Goal: Transaction & Acquisition: Purchase product/service

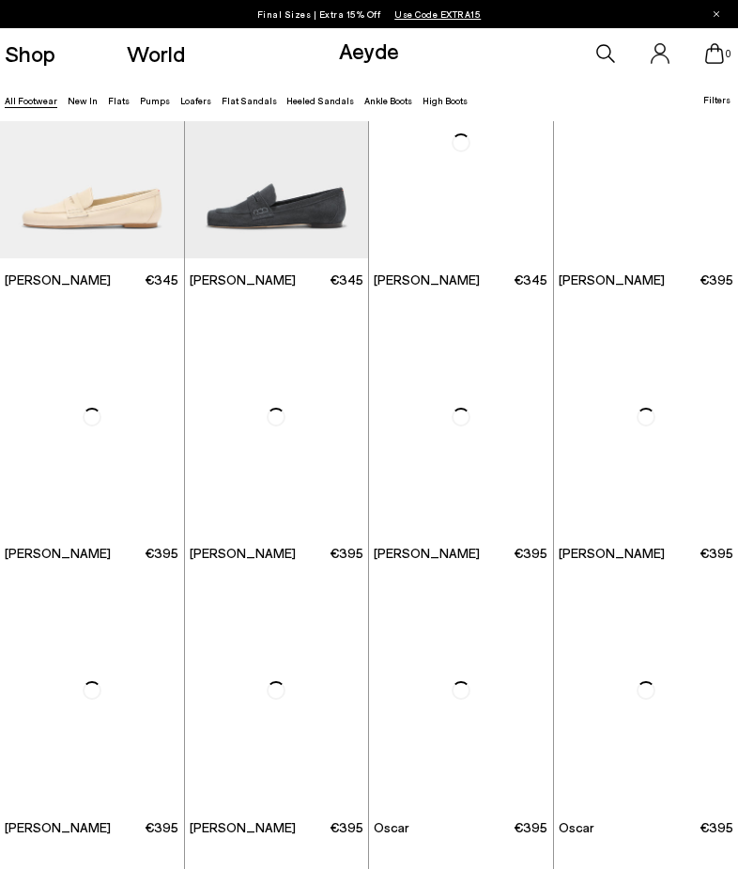
scroll to position [619, 0]
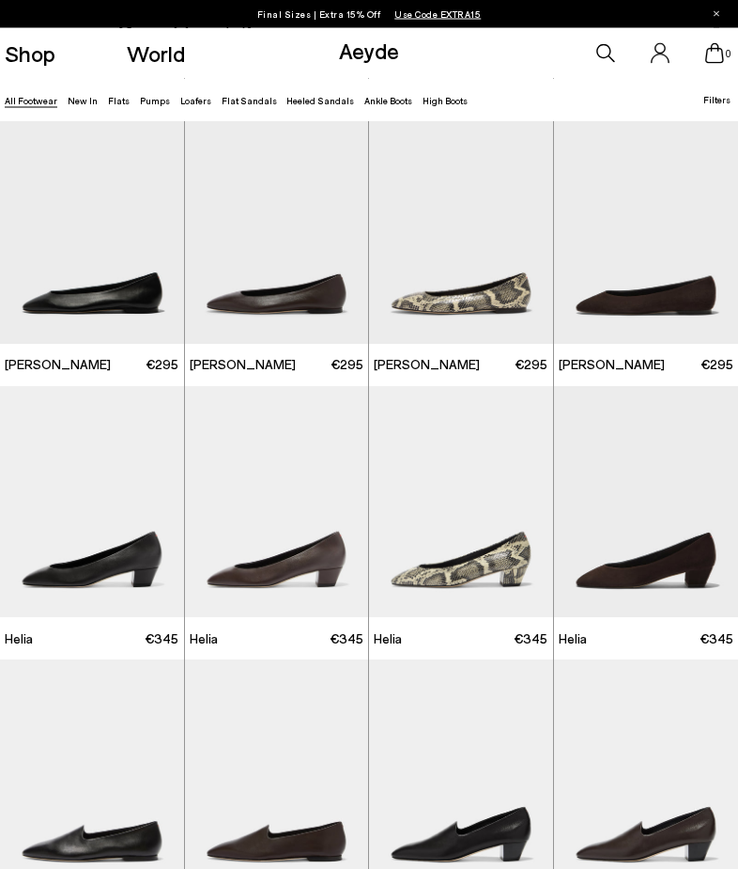
scroll to position [1652, 0]
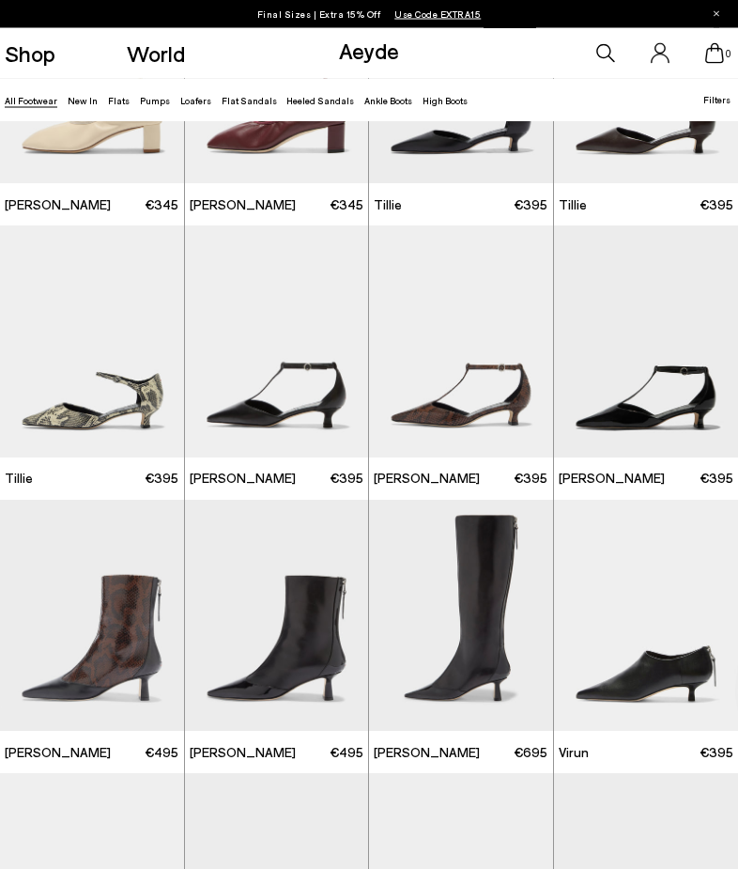
scroll to position [2910, 0]
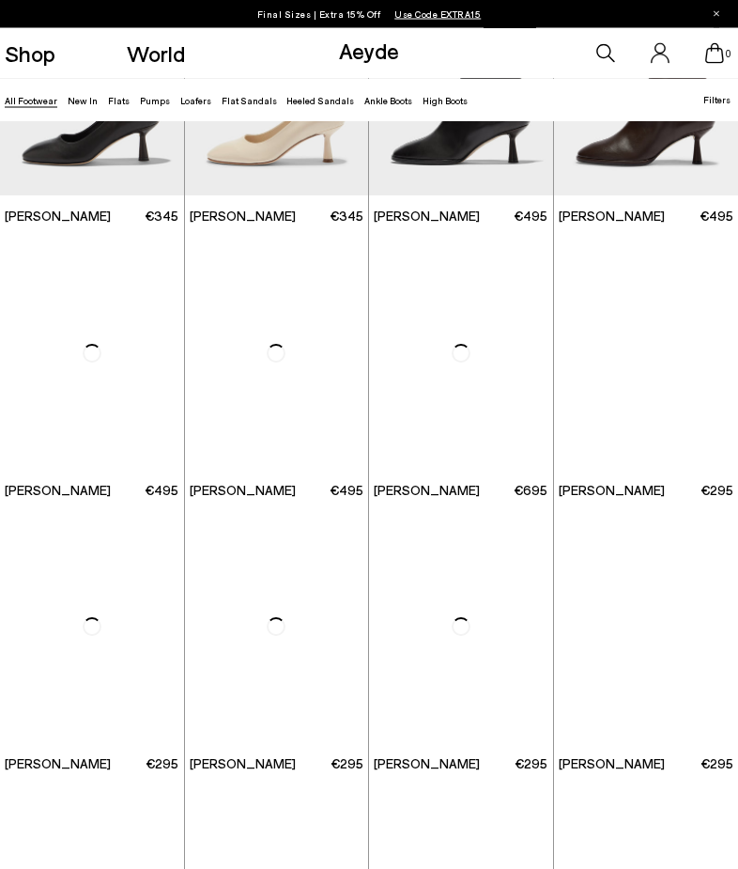
scroll to position [5274, 0]
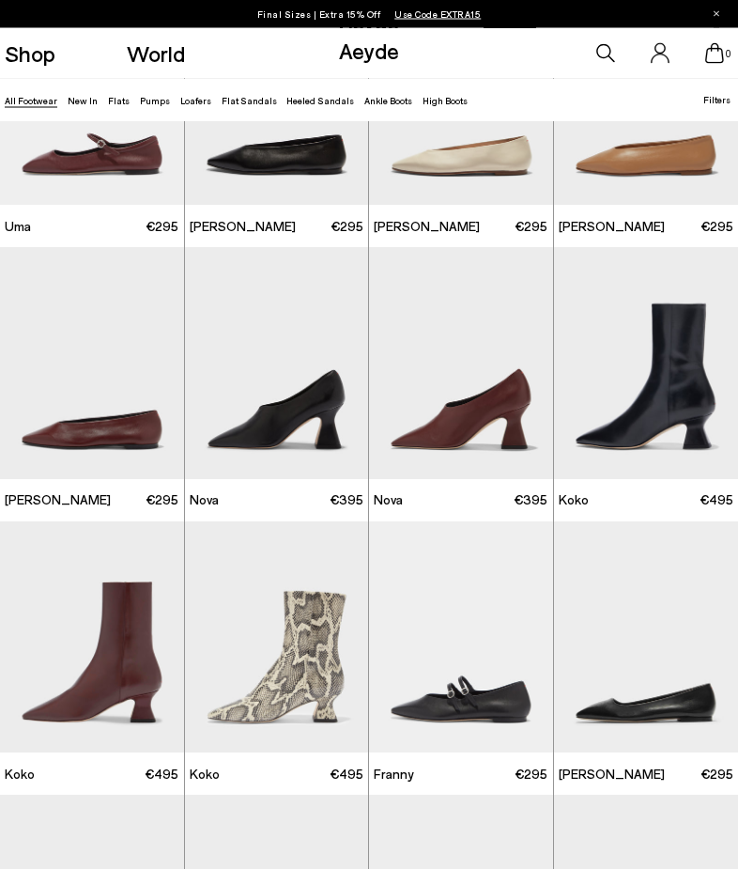
scroll to position [8703, 0]
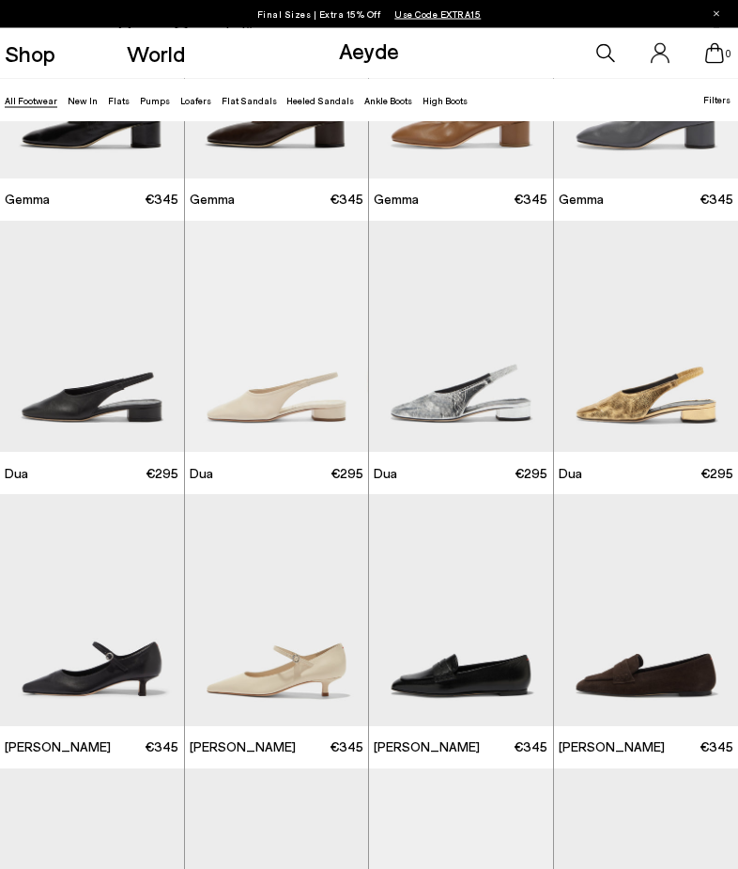
scroll to position [10577, 0]
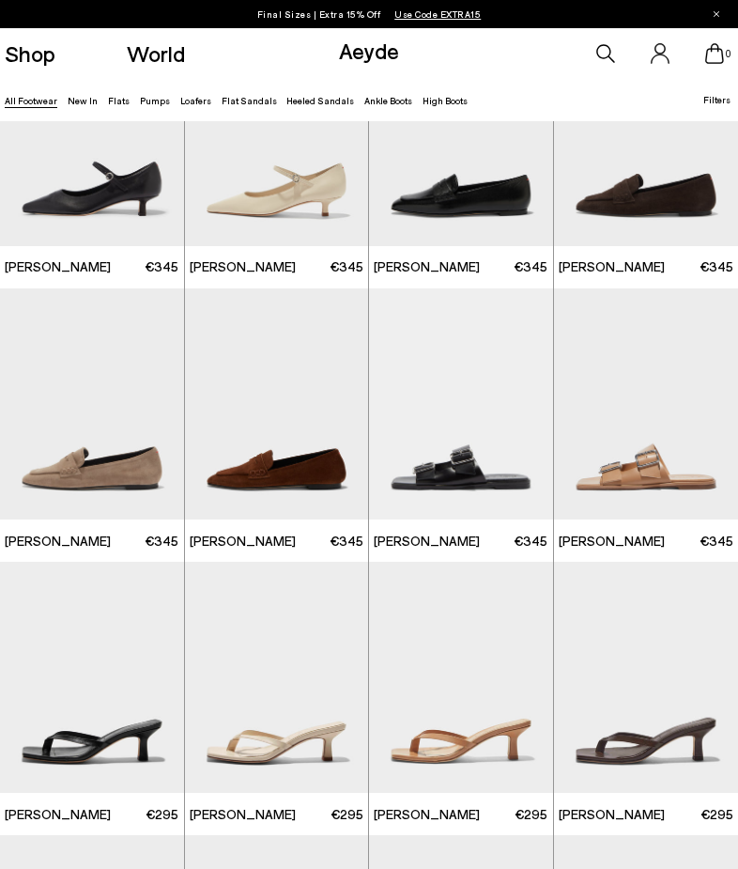
scroll to position [11149, 0]
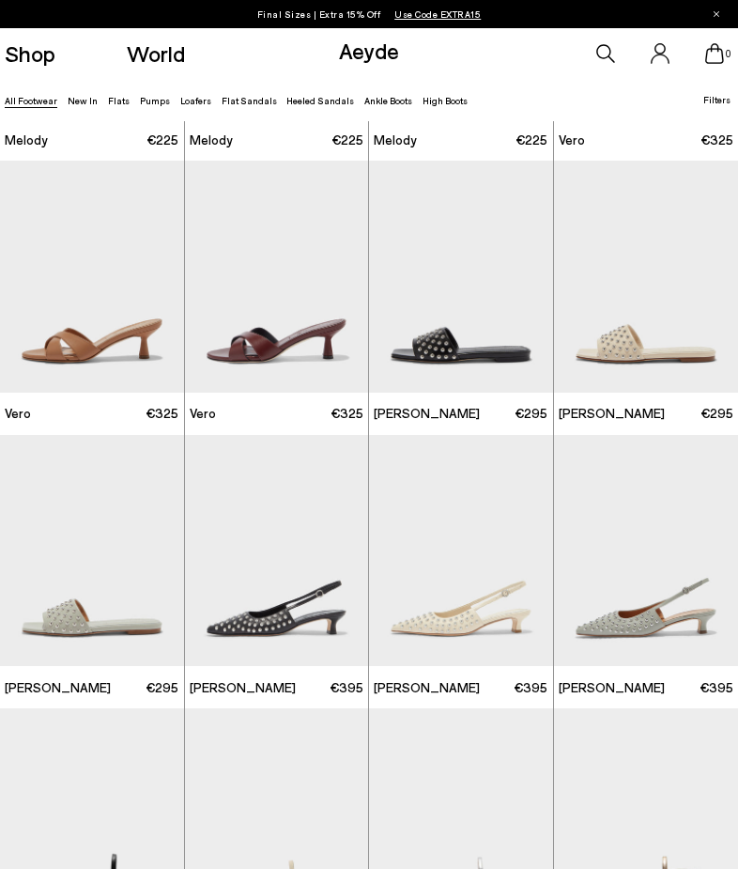
scroll to position [13123, 0]
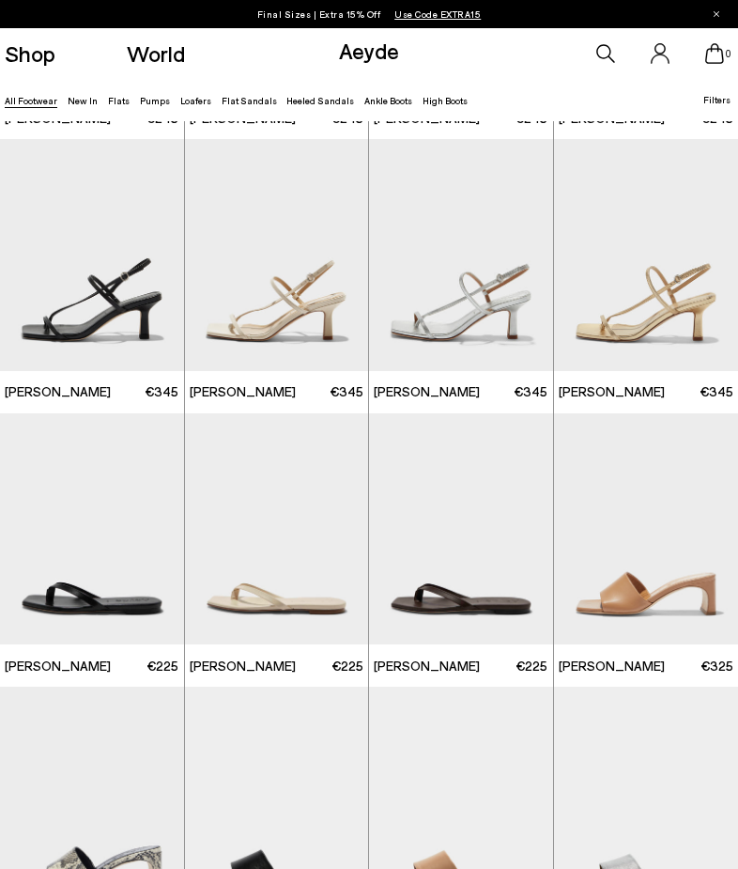
scroll to position [14996, 0]
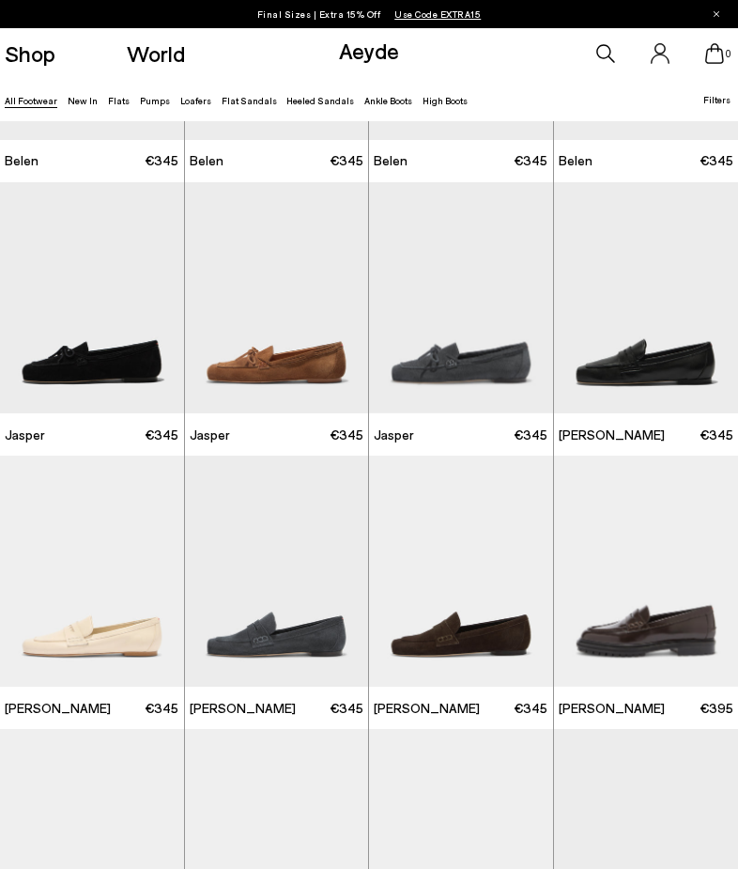
scroll to position [212, 0]
click at [696, 315] on div at bounding box center [701, 306] width 56 height 56
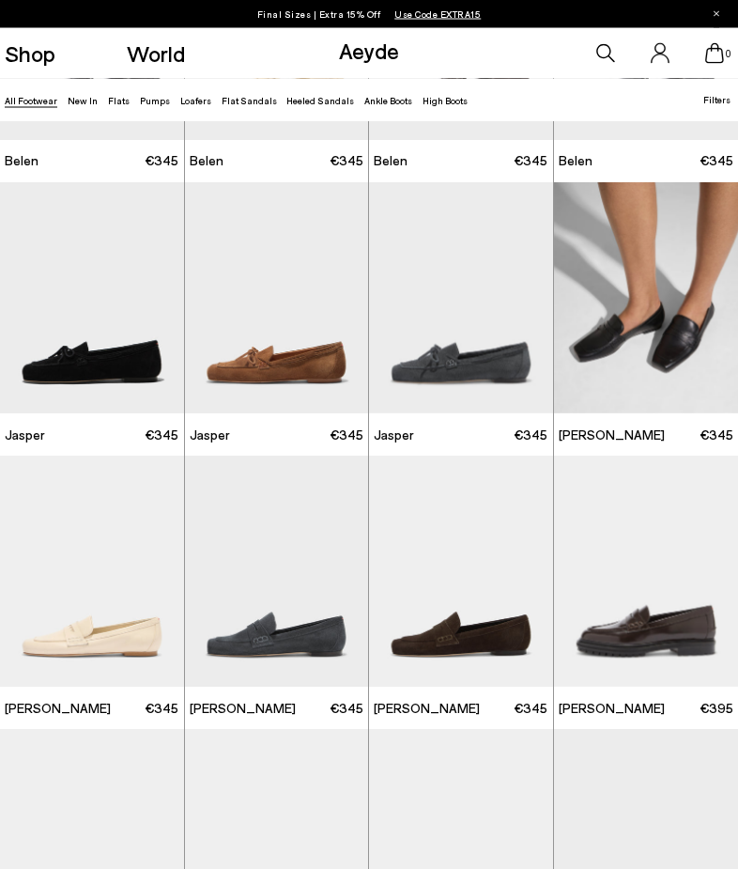
scroll to position [213, 0]
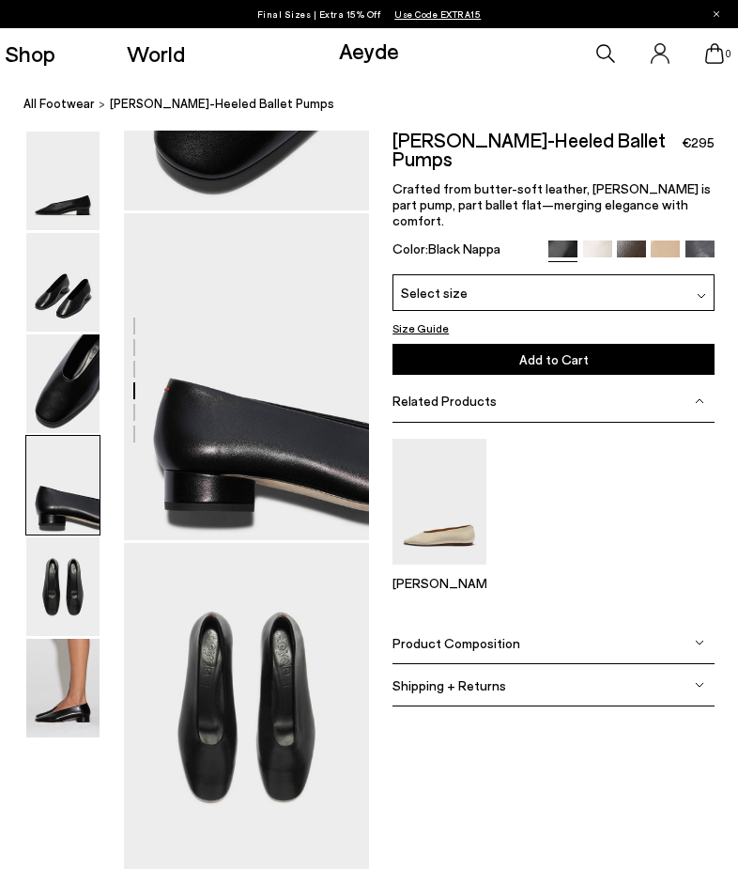
scroll to position [906, 0]
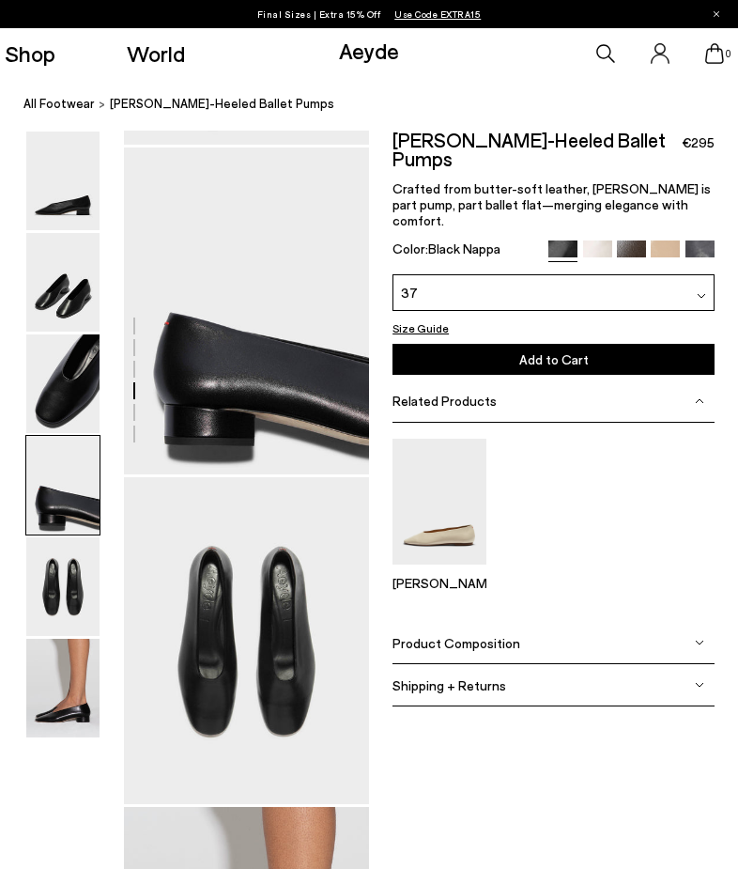
scroll to position [964, 0]
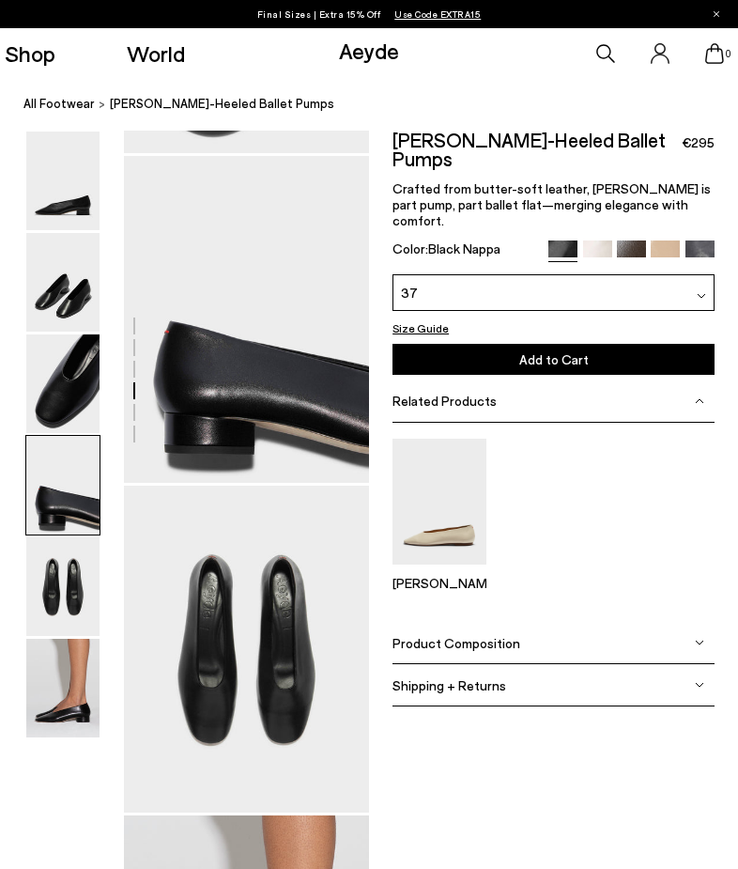
click at [634, 344] on button "Add to Cart Select a Size First" at bounding box center [554, 359] width 322 height 31
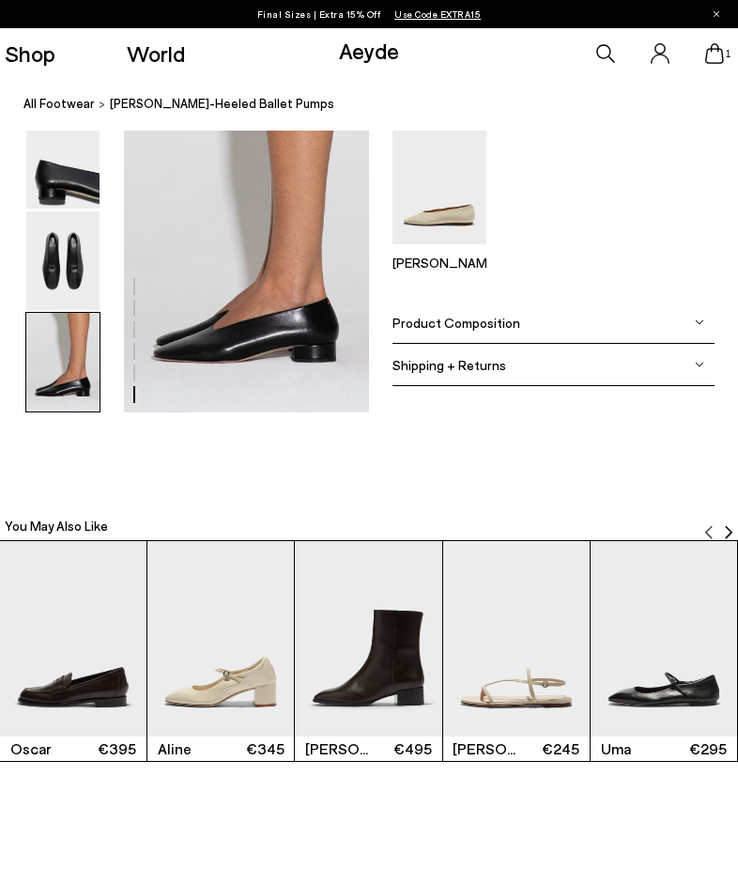
scroll to position [1778, 0]
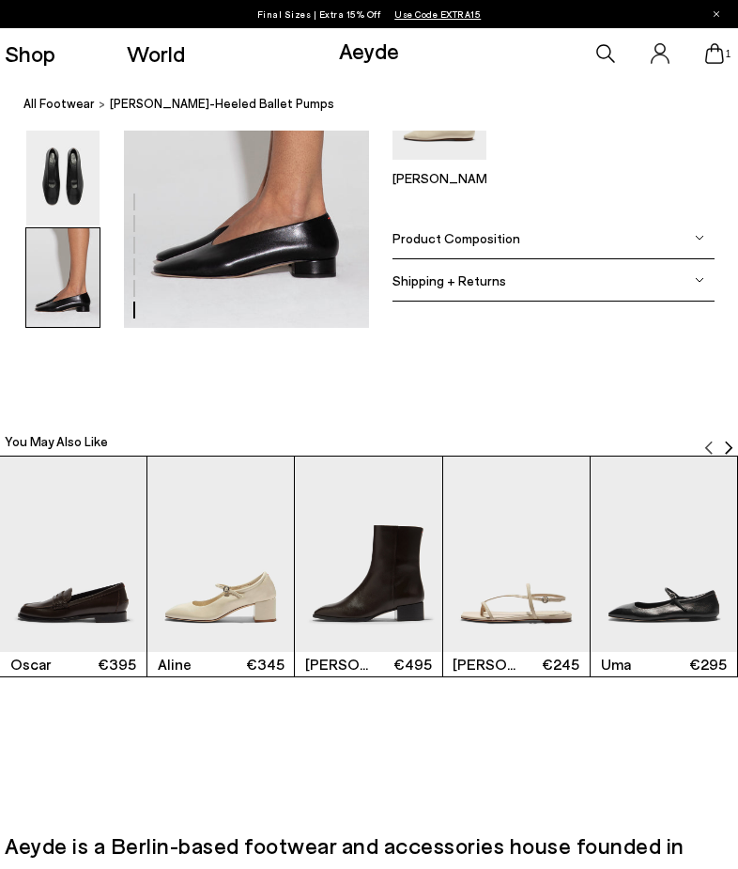
scroll to position [966, 0]
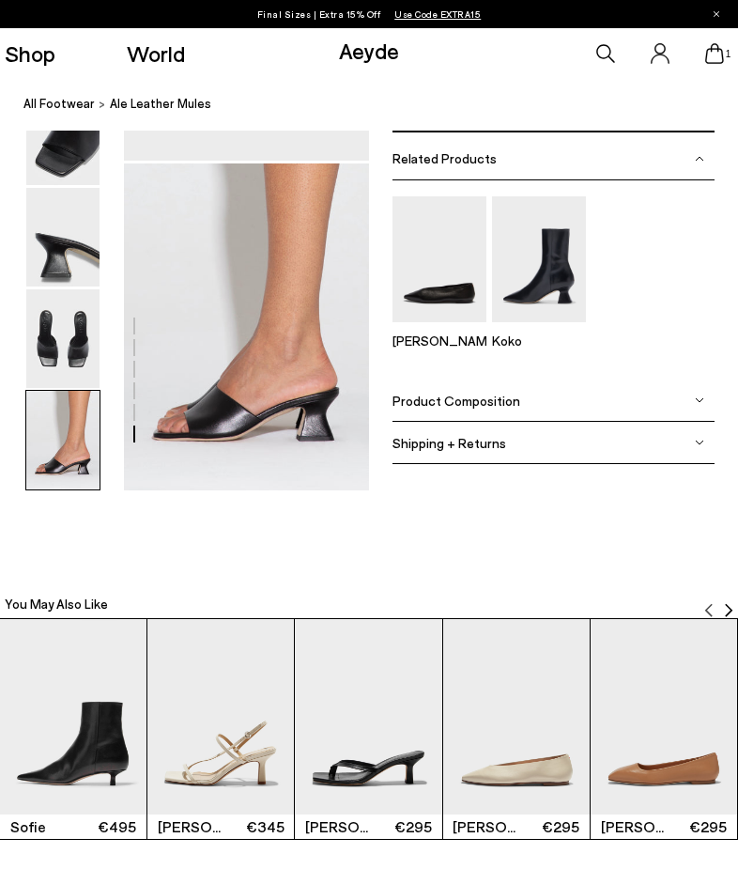
scroll to position [1619, 0]
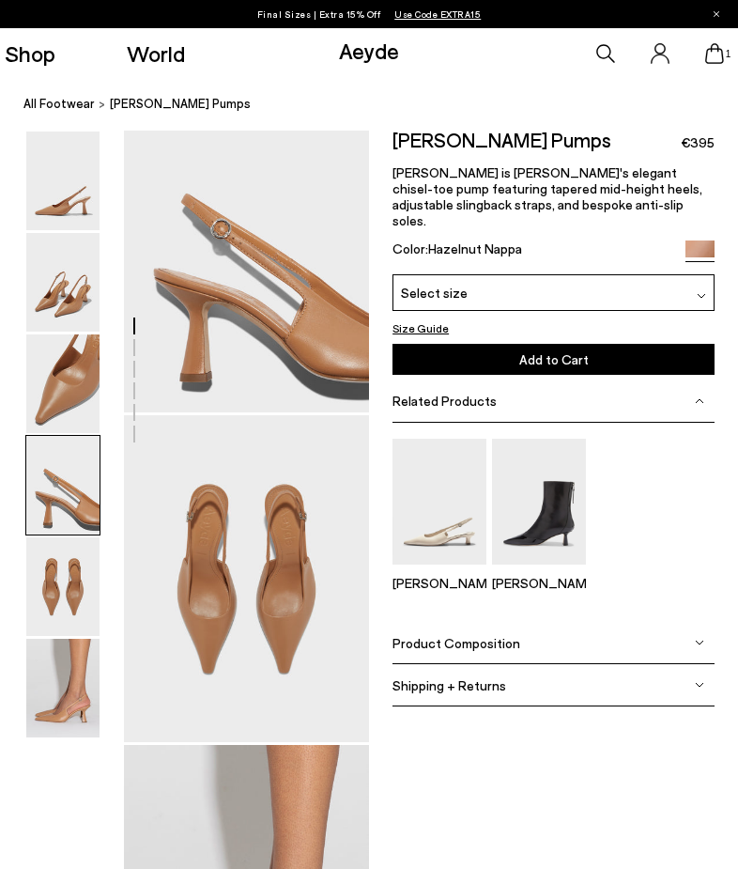
scroll to position [1036, 0]
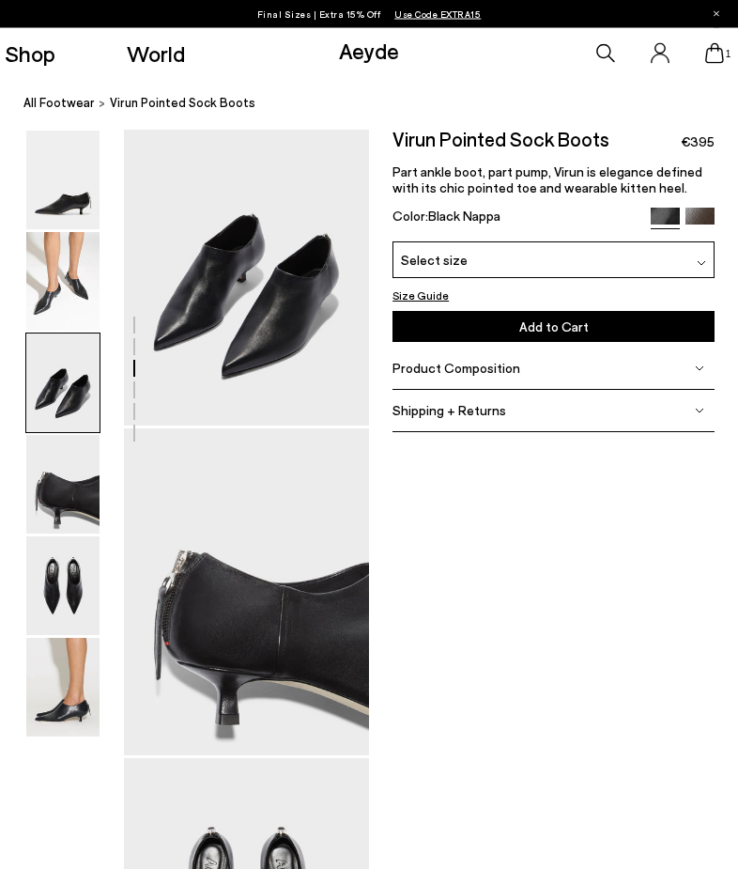
click at [67, 189] on img at bounding box center [62, 181] width 73 height 99
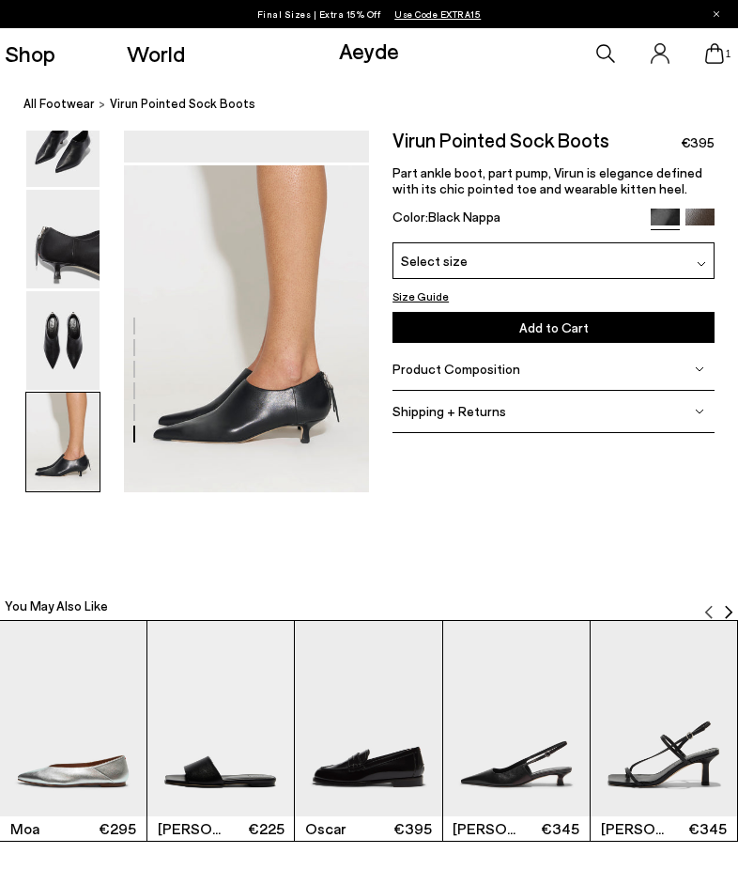
scroll to position [1506, 0]
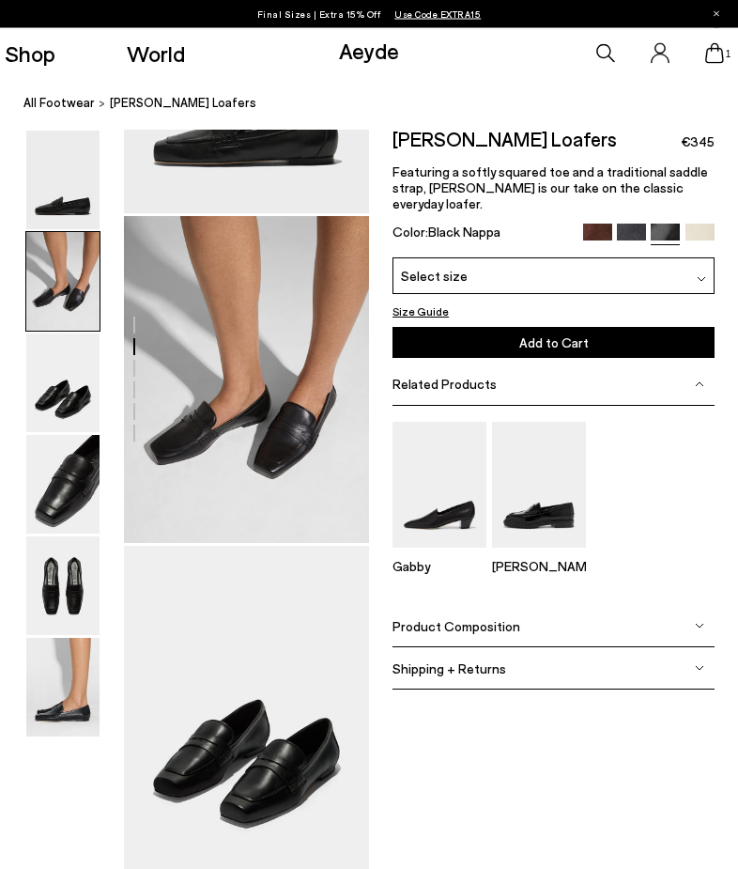
scroll to position [240, 0]
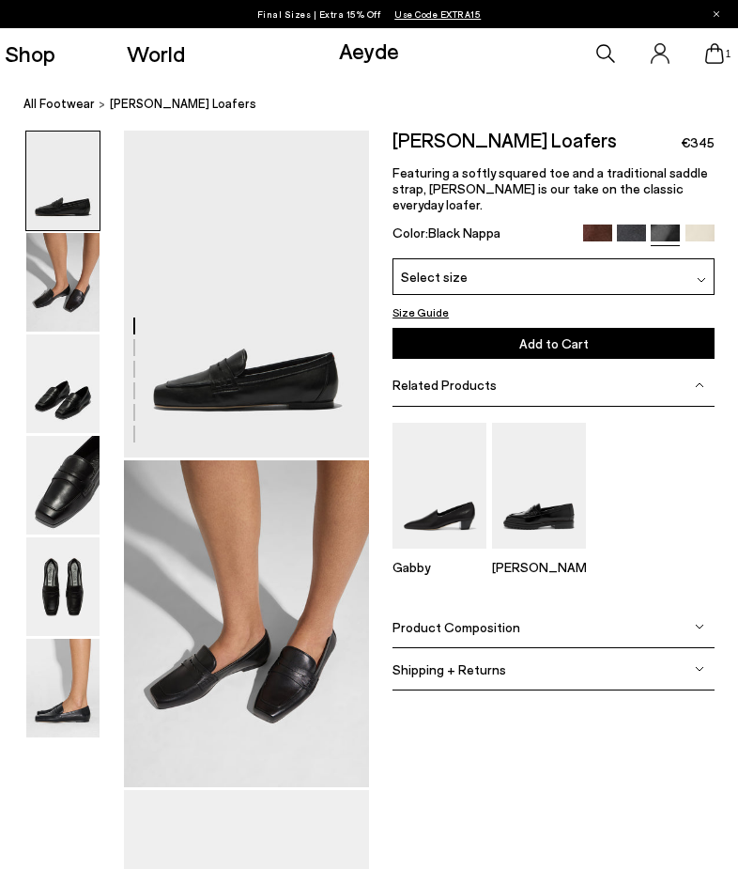
scroll to position [1, 0]
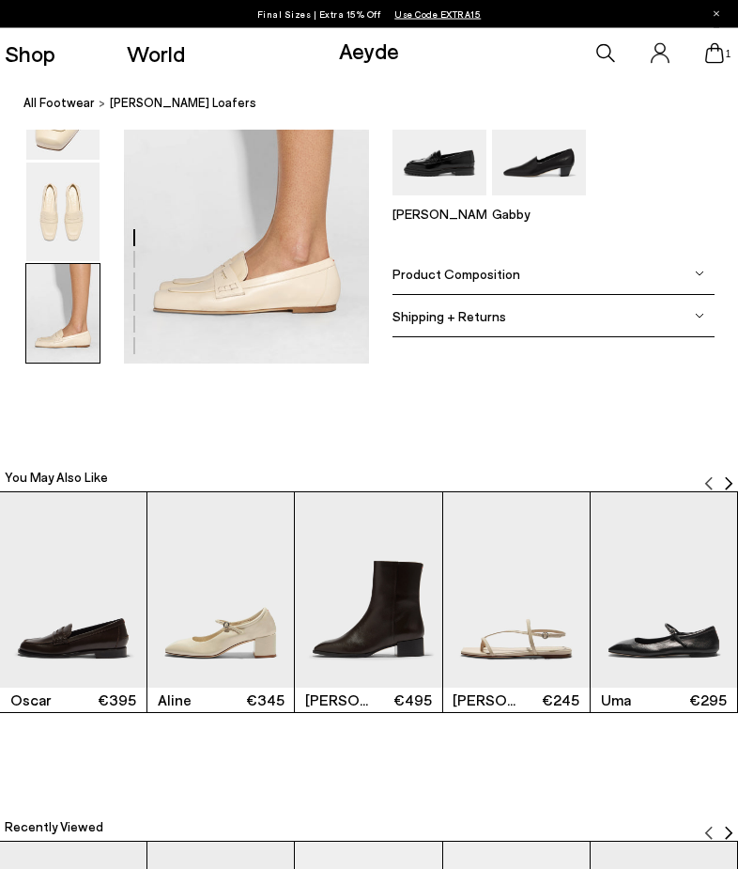
scroll to position [1803, 0]
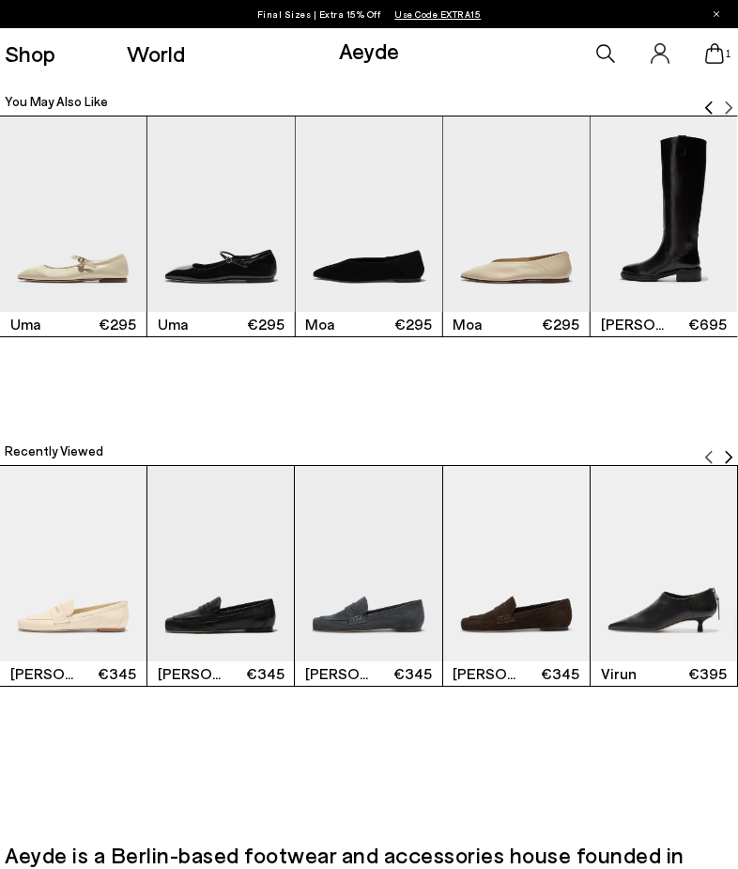
scroll to position [2120, 0]
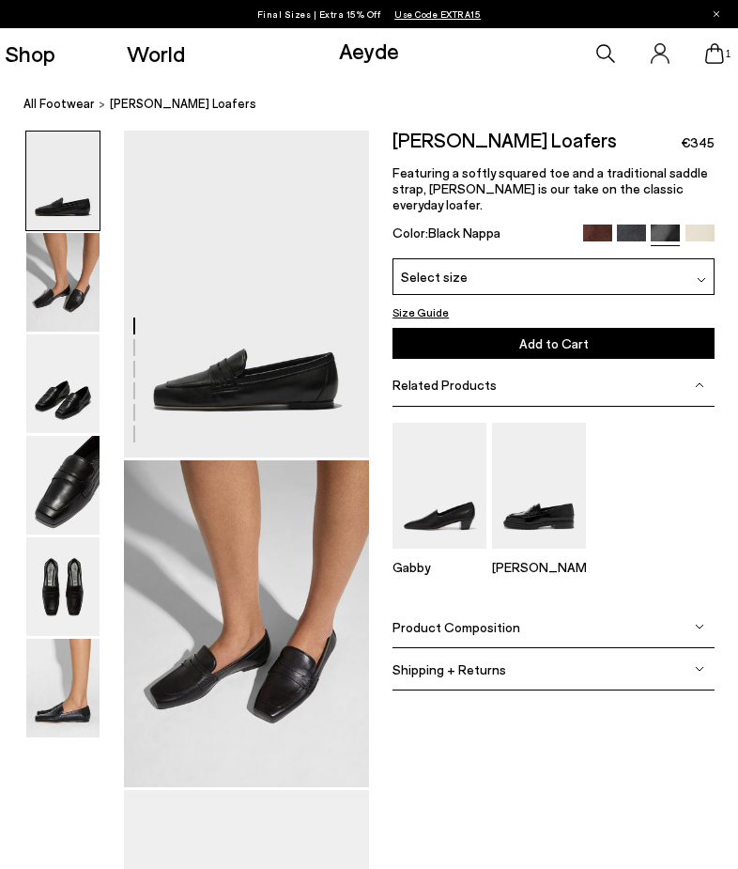
scroll to position [1, 0]
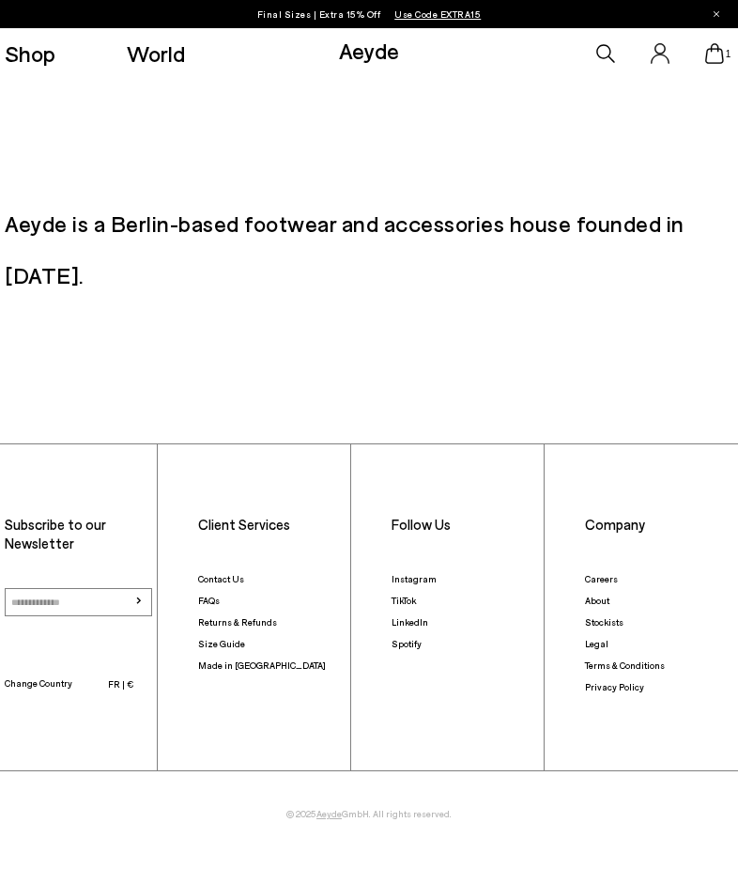
scroll to position [3036, 0]
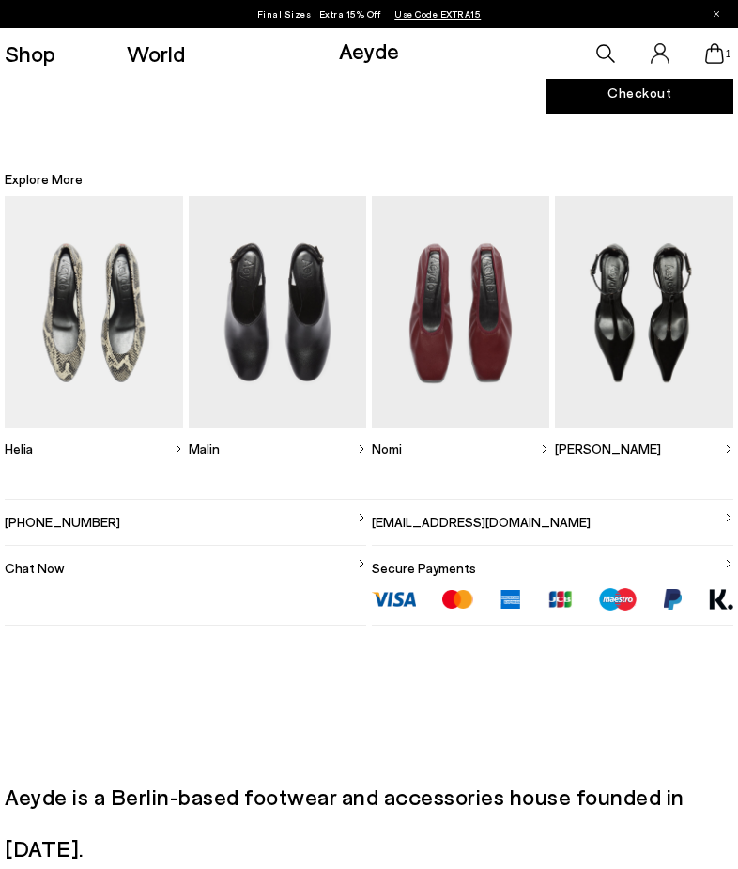
scroll to position [238, 0]
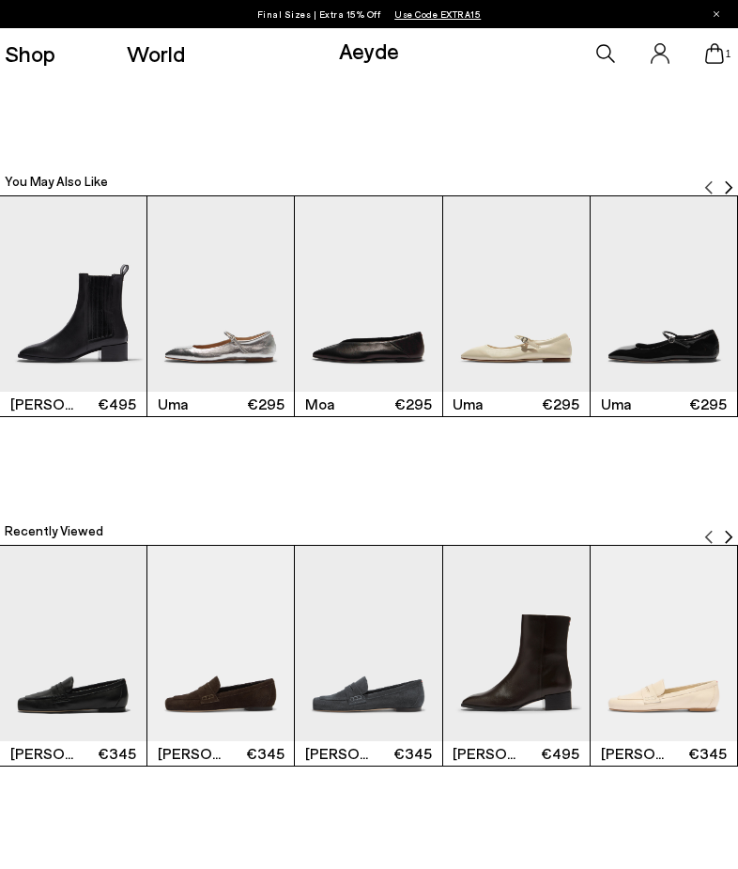
scroll to position [2038, 0]
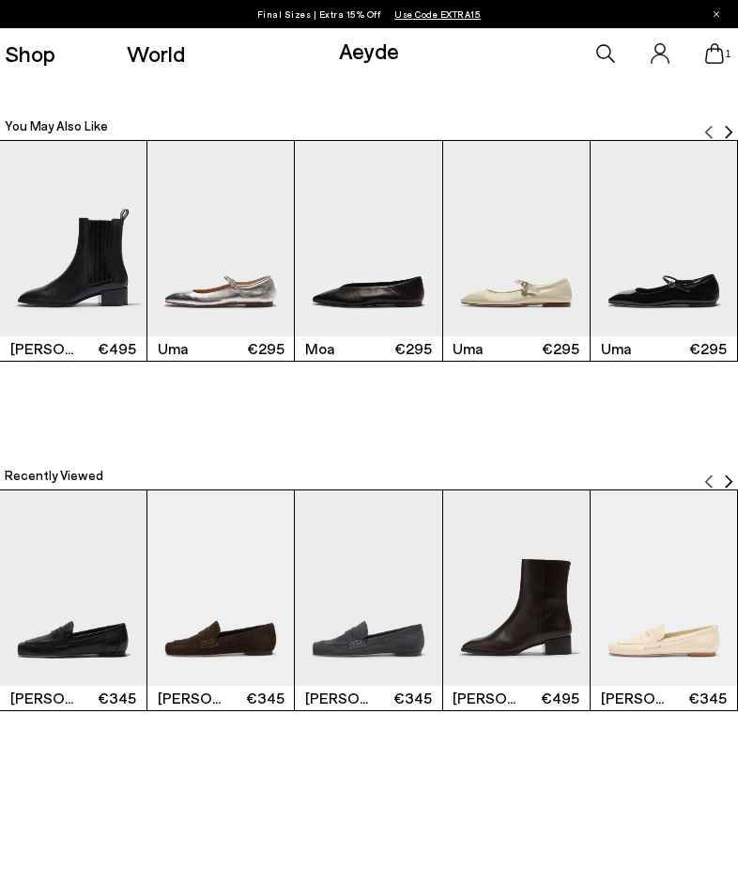
scroll to position [2098, 0]
